Goal: Transaction & Acquisition: Subscribe to service/newsletter

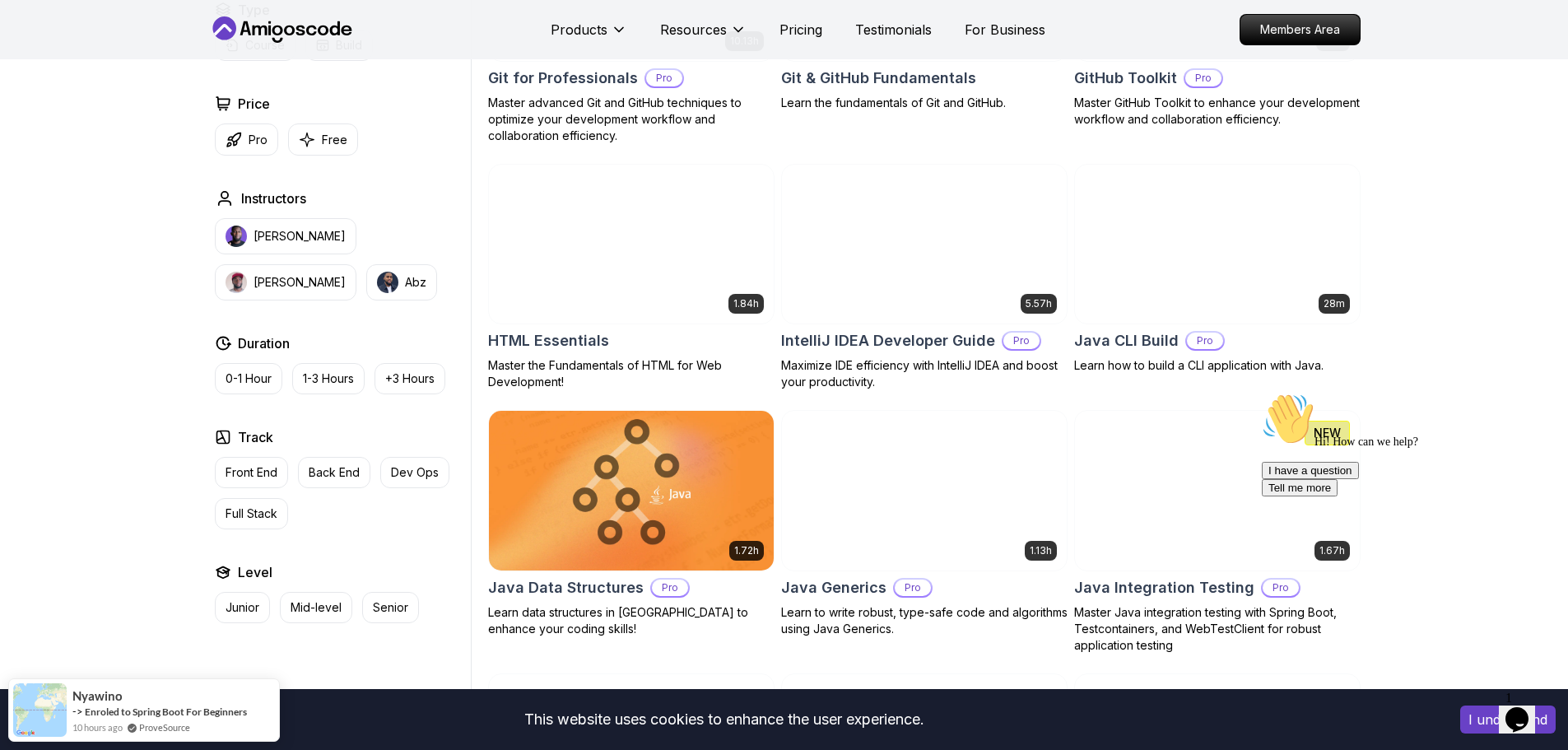
scroll to position [1920, 0]
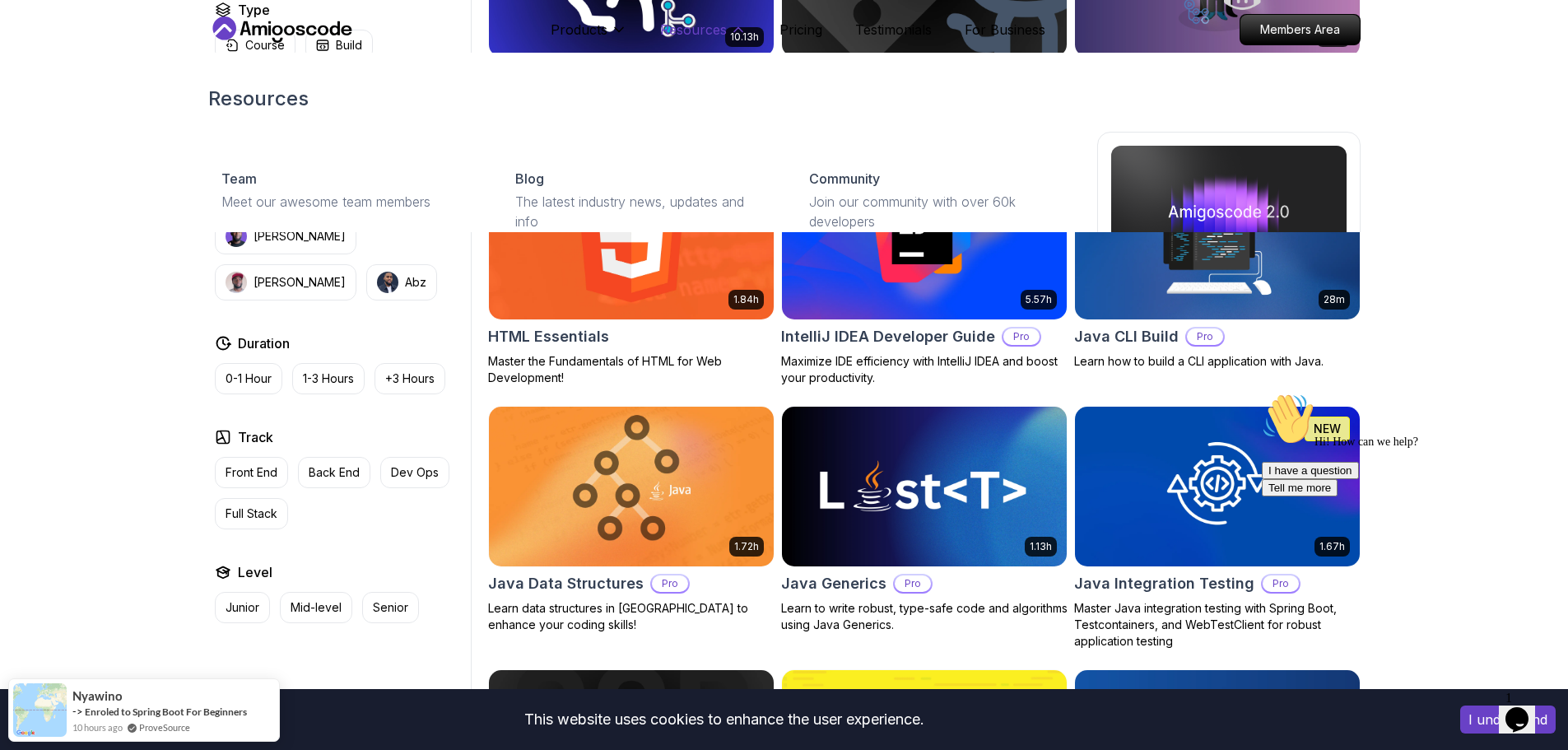
click at [731, 38] on icon at bounding box center [738, 29] width 17 height 17
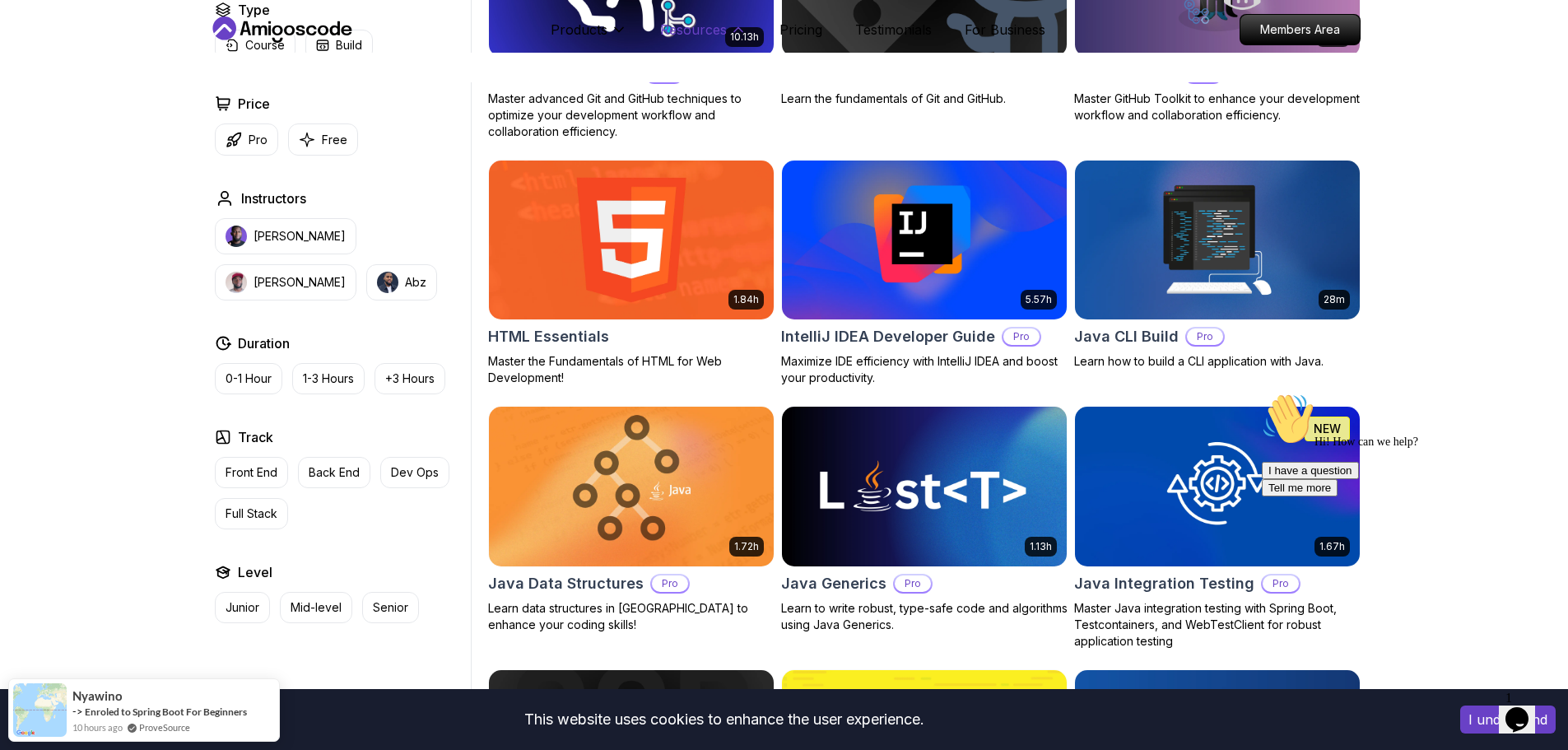
click at [731, 38] on icon at bounding box center [738, 29] width 17 height 17
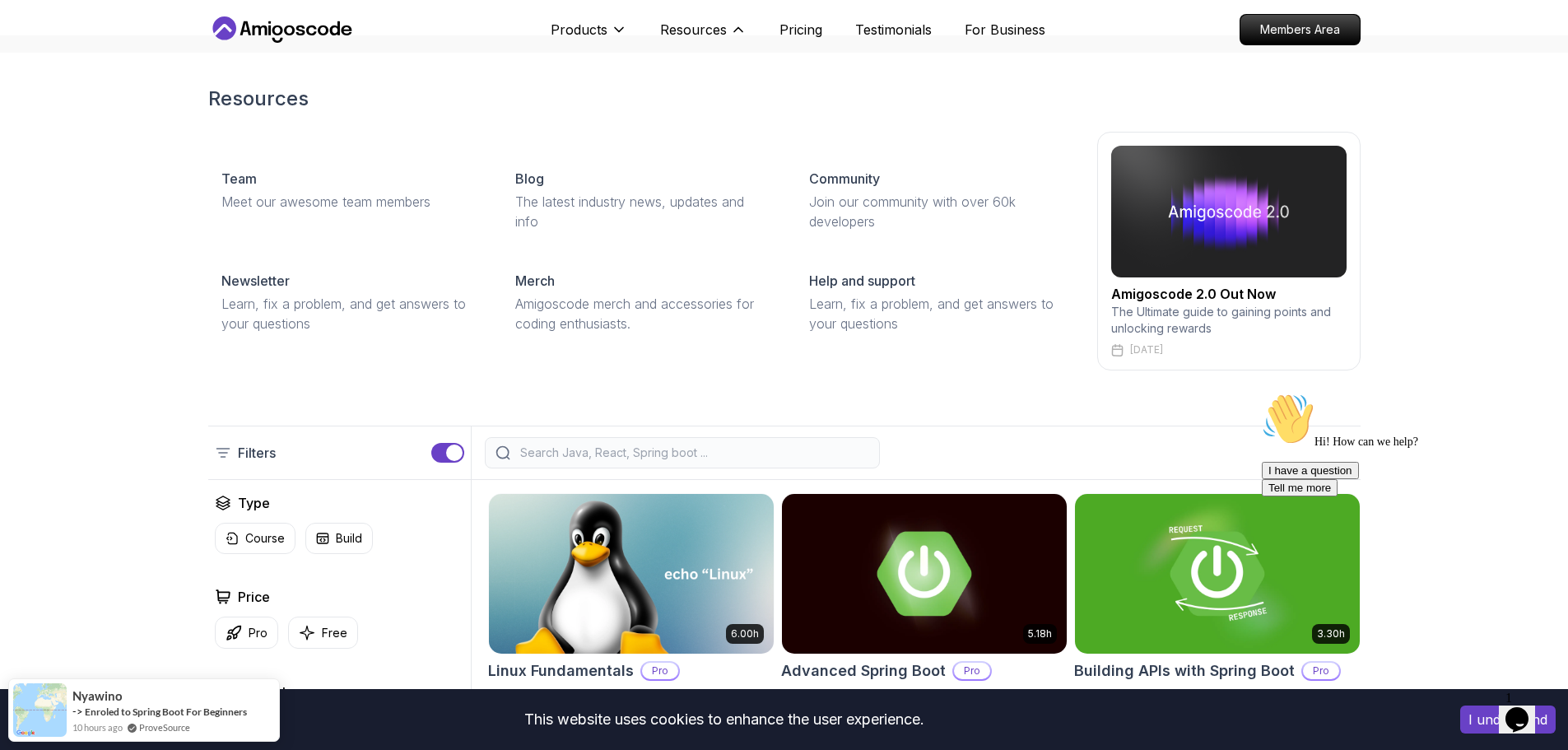
scroll to position [0, 0]
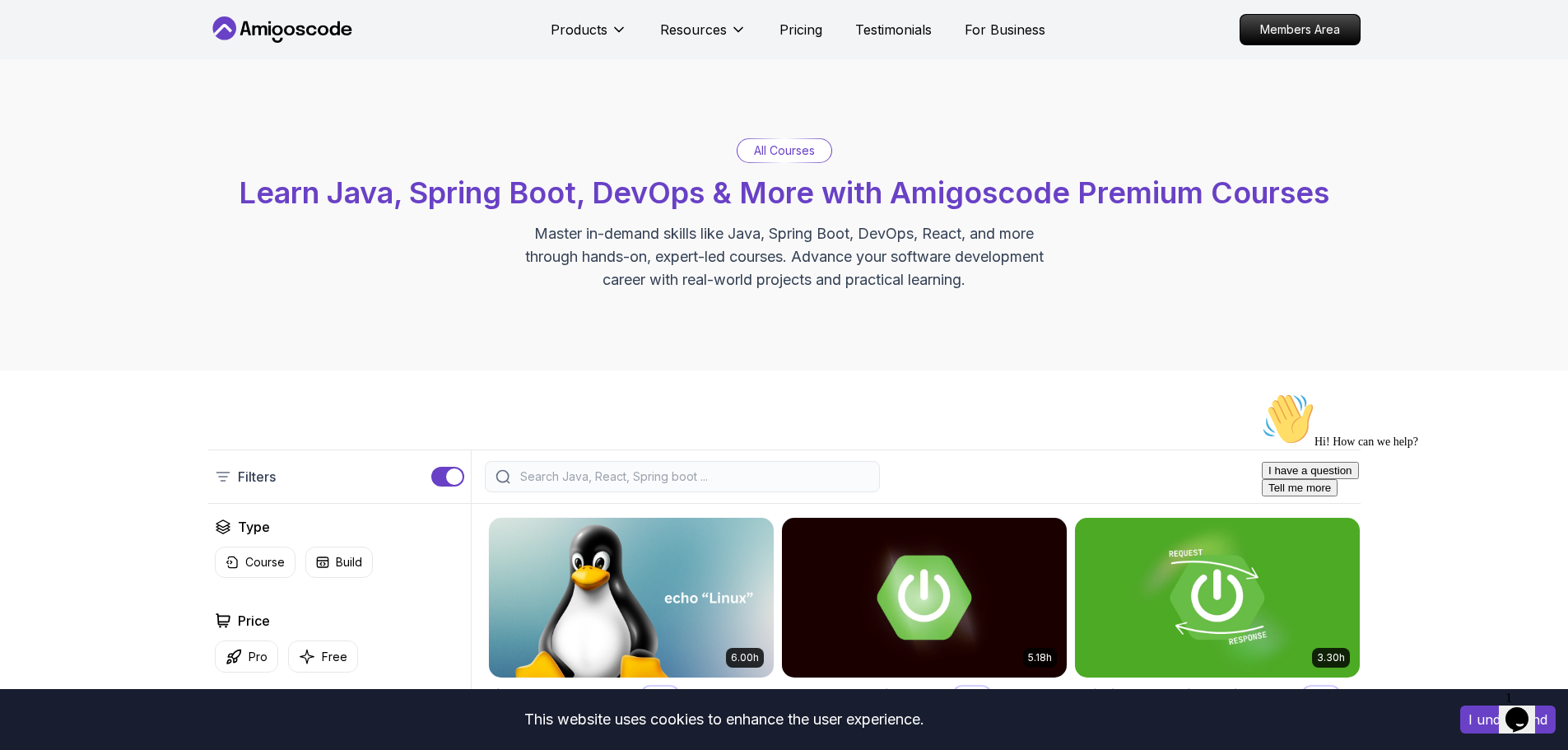
click at [820, 31] on div "Products Resources Pricing Testimonials For Business" at bounding box center [798, 29] width 494 height 33
click at [807, 39] on p "Pricing" at bounding box center [801, 29] width 43 height 20
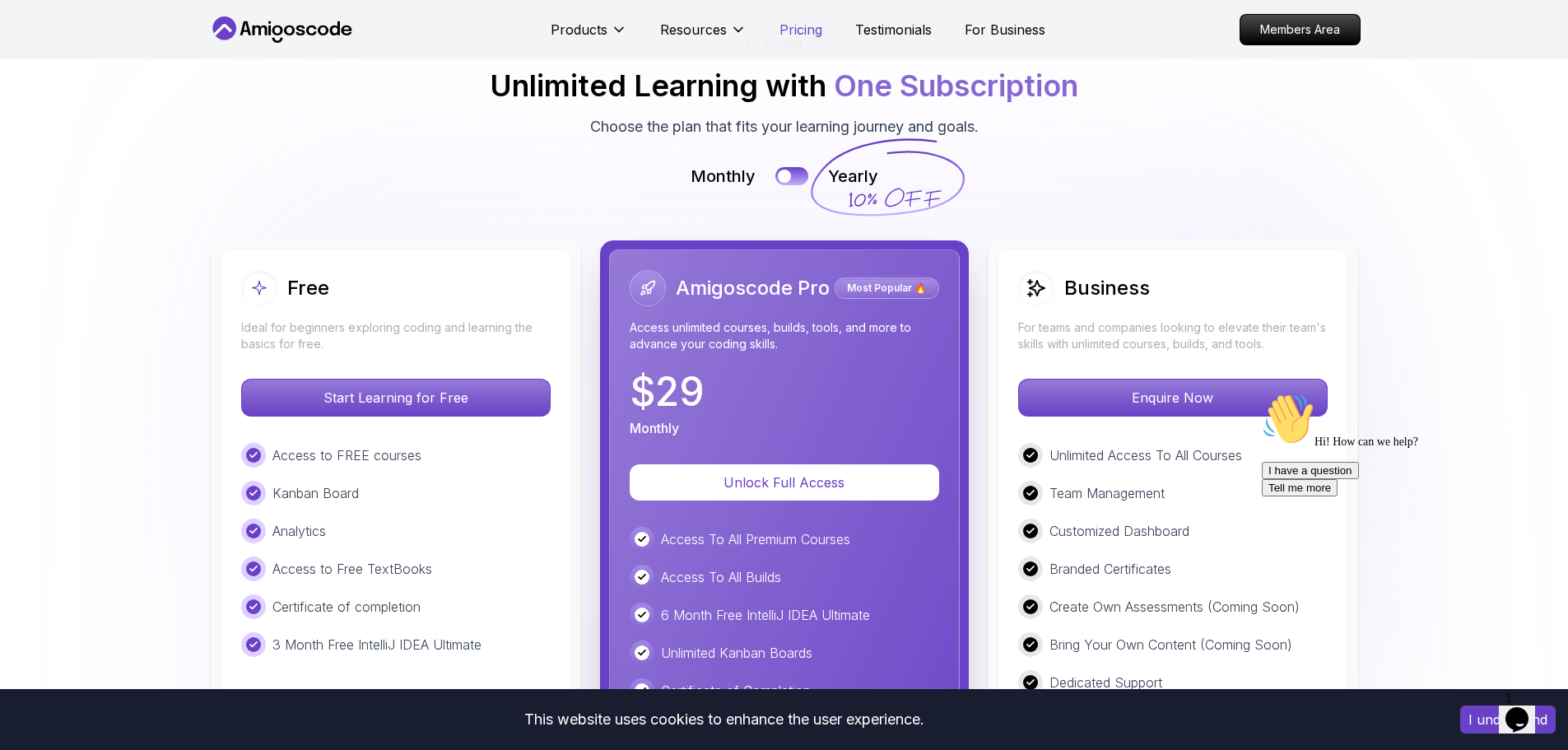
scroll to position [3642, 0]
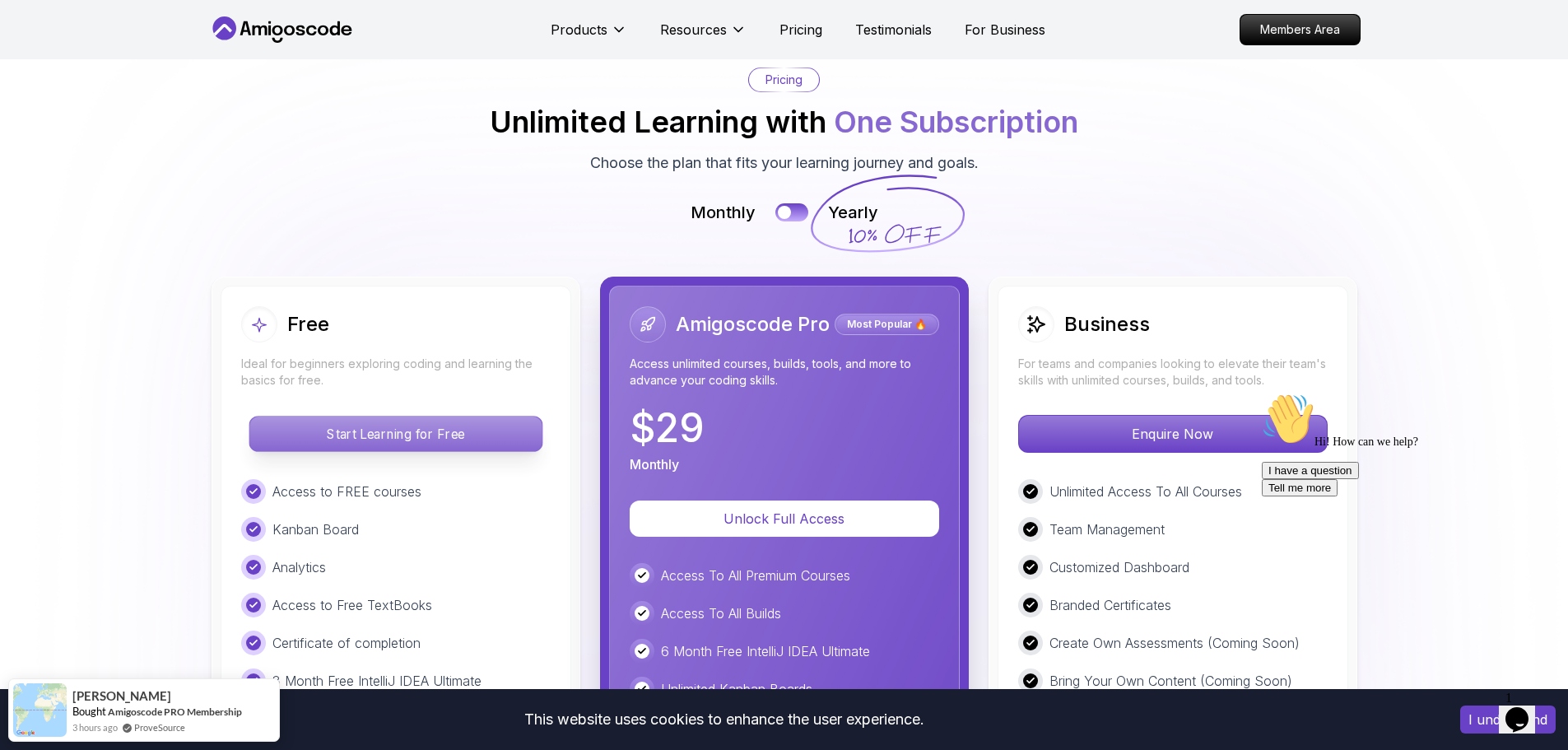
click at [541, 451] on p "Start Learning for Free" at bounding box center [395, 433] width 292 height 34
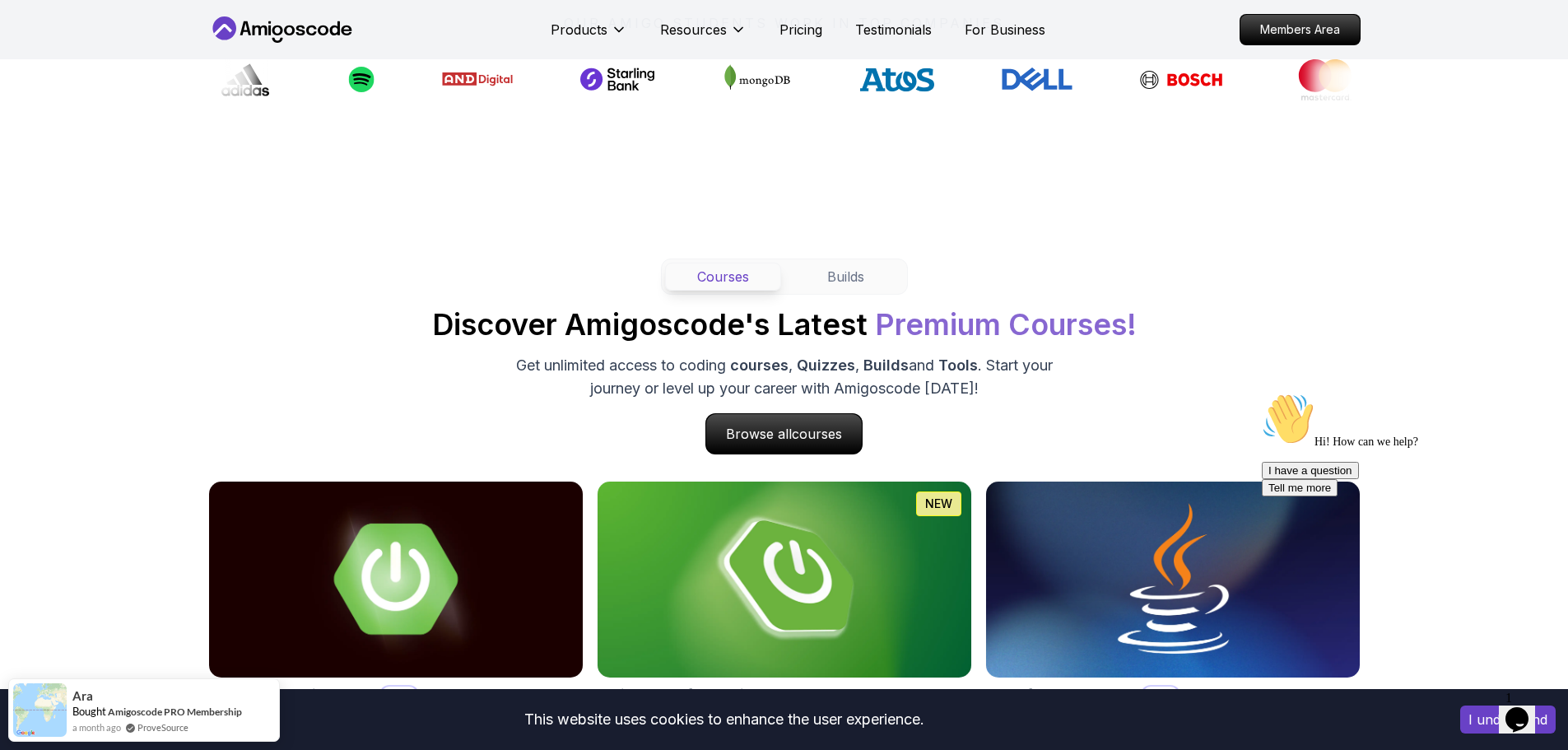
scroll to position [378, 0]
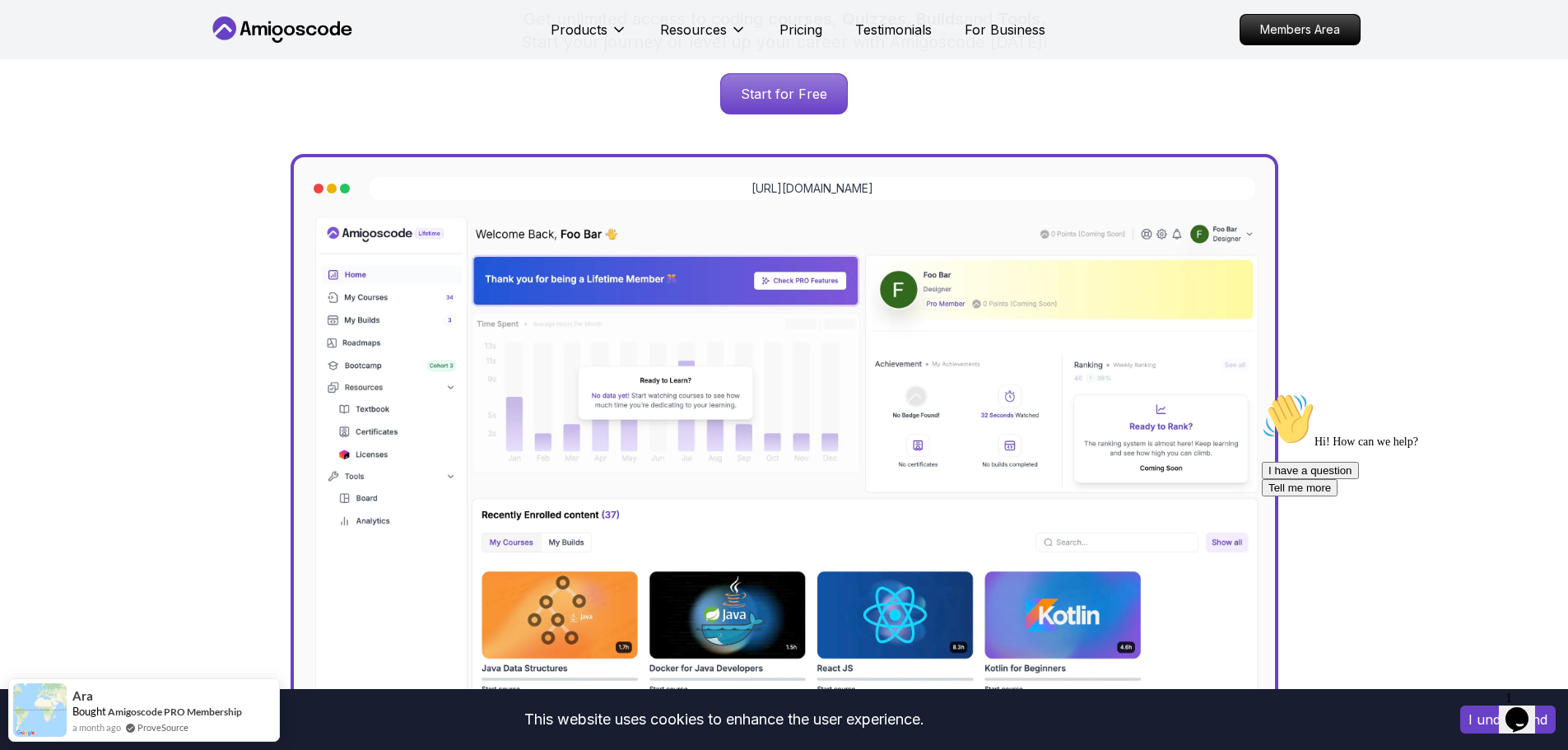
click at [308, 21] on icon at bounding box center [281, 29] width 148 height 26
